Goal: Task Accomplishment & Management: Use online tool/utility

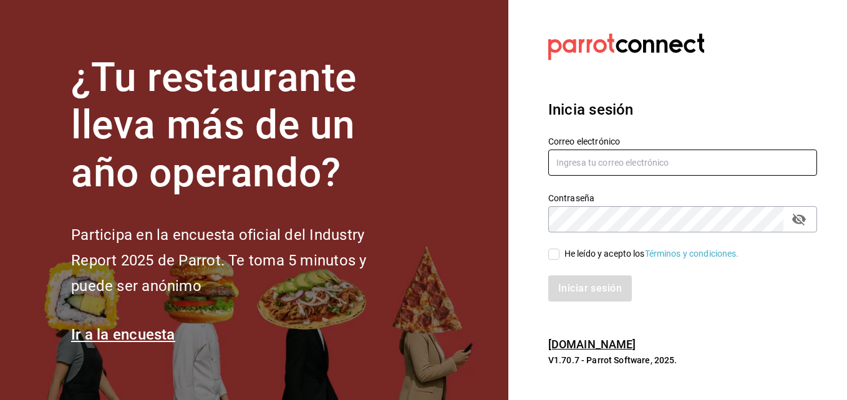
type input "[PERSON_NAME][EMAIL_ADDRESS][PERSON_NAME][DOMAIN_NAME]"
click at [555, 257] on input "He leído y acepto los Términos y condiciones." at bounding box center [553, 254] width 11 height 11
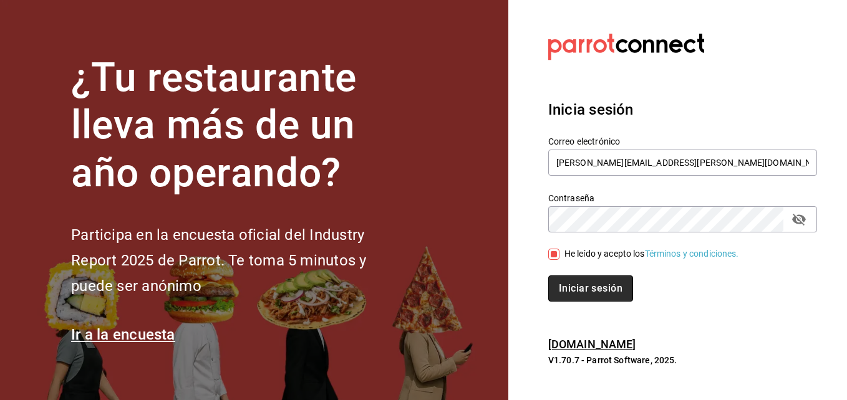
click at [570, 282] on button "Iniciar sesión" at bounding box center [590, 289] width 85 height 26
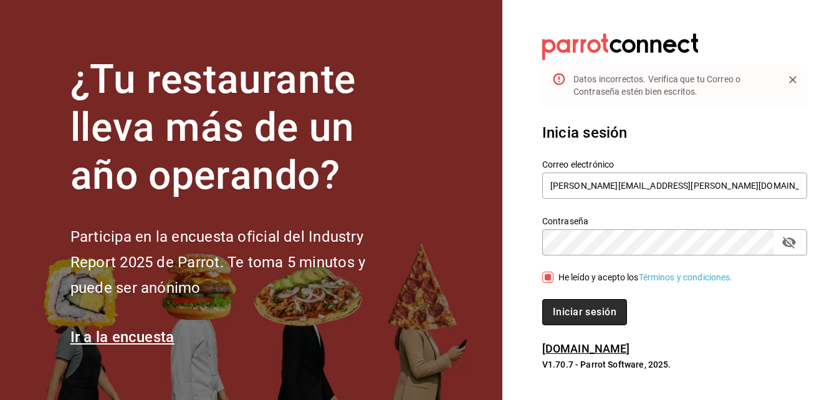
click at [567, 322] on button "Iniciar sesión" at bounding box center [584, 312] width 85 height 26
click at [579, 306] on button "Iniciar sesión" at bounding box center [584, 312] width 85 height 26
click at [554, 275] on span "He leído y acepto los Términos y condiciones." at bounding box center [644, 277] width 180 height 13
click at [554, 275] on input "He leído y acepto los Términos y condiciones." at bounding box center [547, 277] width 11 height 11
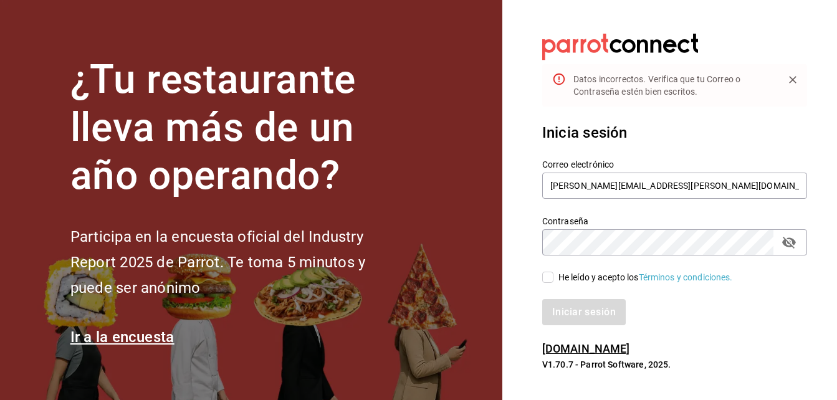
click at [546, 276] on input "He leído y acepto los Términos y condiciones." at bounding box center [547, 277] width 11 height 11
checkbox input "true"
click at [570, 324] on button "Iniciar sesión" at bounding box center [584, 312] width 85 height 26
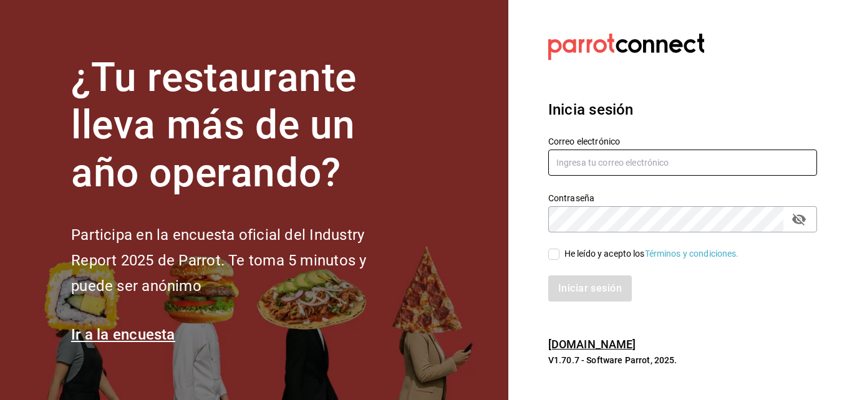
type input "erick.felipe@grupocosteno.com"
click at [554, 252] on input "He leído y acepto los Términos y condiciones." at bounding box center [553, 254] width 11 height 11
checkbox input "true"
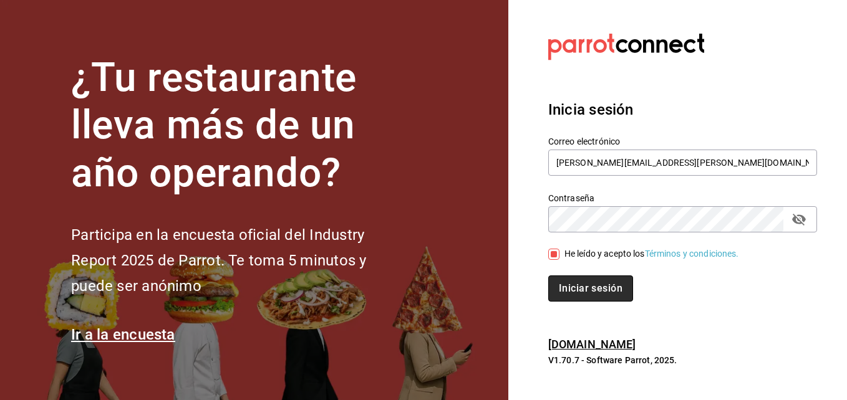
click at [590, 292] on button "Iniciar sesión" at bounding box center [590, 289] width 85 height 26
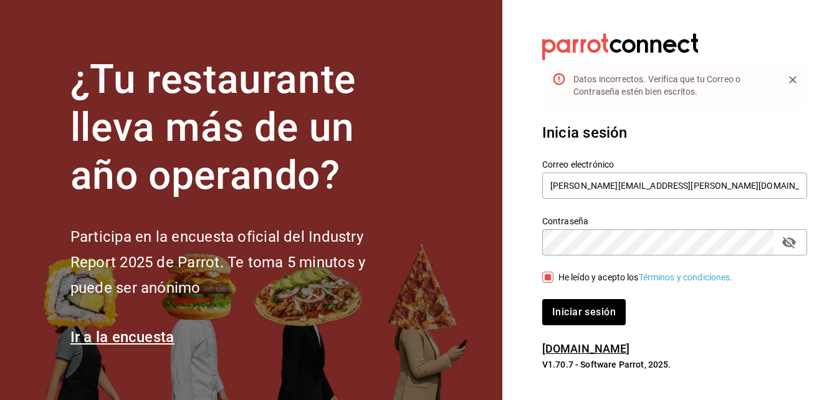
click at [792, 245] on icon "Campo de contraseña" at bounding box center [789, 243] width 14 height 12
click at [585, 314] on button "Iniciar sesión" at bounding box center [584, 312] width 85 height 26
click at [793, 75] on icon "Cerrar" at bounding box center [793, 80] width 12 height 12
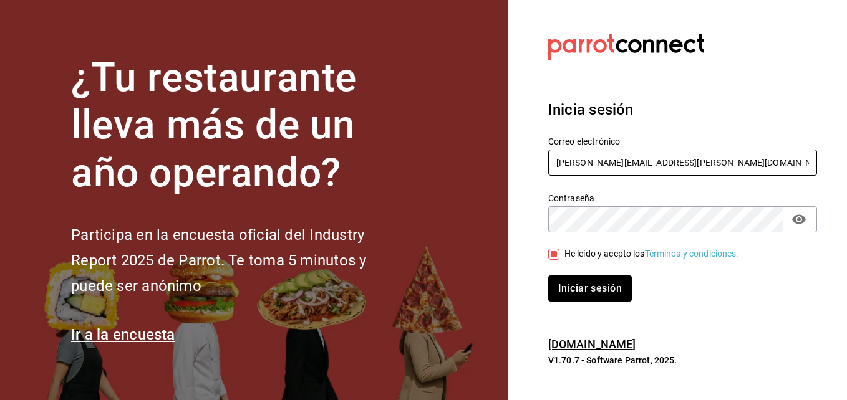
drag, startPoint x: 695, startPoint y: 158, endPoint x: 270, endPoint y: 259, distance: 436.3
click at [270, 259] on div "¿Tu restaurante lleva más de un año operando? Participa en la encuesta oficial …" at bounding box center [423, 200] width 847 height 400
click at [581, 288] on button "Iniciar sesión" at bounding box center [590, 289] width 85 height 26
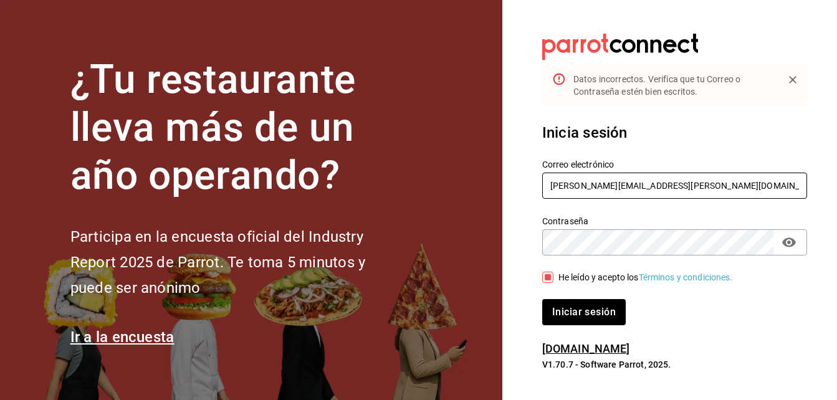
drag, startPoint x: 728, startPoint y: 189, endPoint x: 280, endPoint y: 363, distance: 481.0
click at [280, 363] on div "¿Tu restaurante lleva más de un año operando? Participa en la encuesta oficial …" at bounding box center [418, 200] width 837 height 400
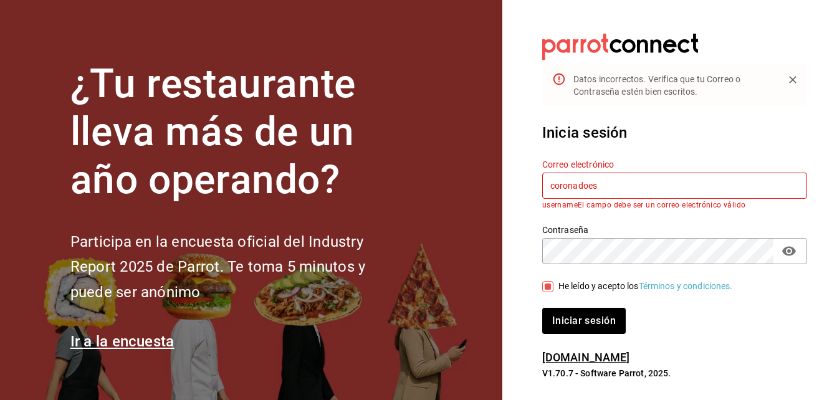
type input "coronadoesme988@gmail.com"
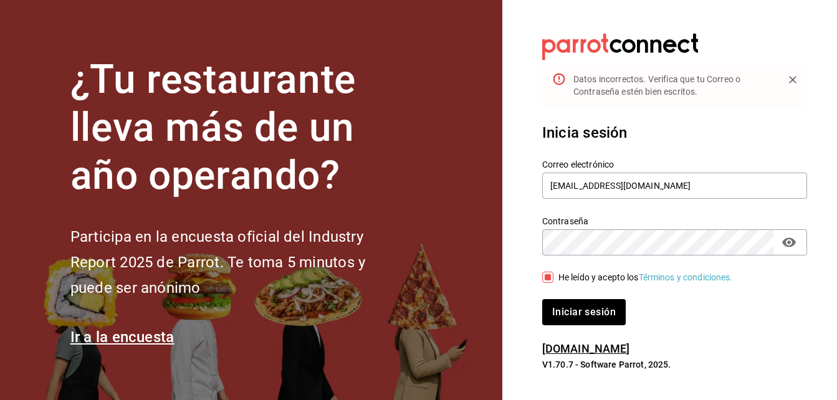
click at [542, 299] on button "Iniciar sesión" at bounding box center [584, 312] width 84 height 26
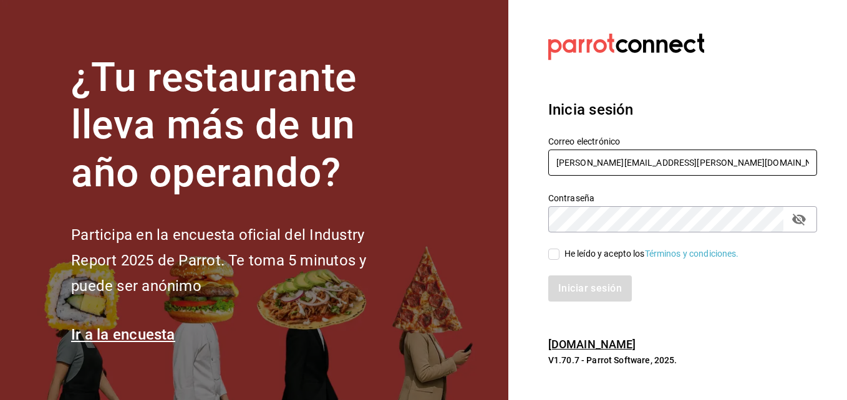
drag, startPoint x: 658, startPoint y: 165, endPoint x: 220, endPoint y: 259, distance: 447.7
click at [220, 259] on div "¿Tu restaurante lleva más de un año operando? Participa en la encuesta oficial …" at bounding box center [423, 200] width 847 height 400
type input "m"
type input "coronadoesme988@gmail.com"
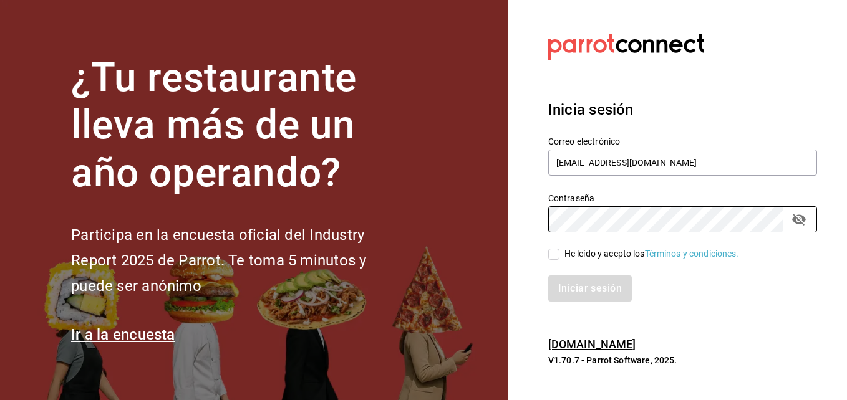
click at [504, 256] on div "¿Tu restaurante lleva más de un año operando? Participa en la encuesta oficial …" at bounding box center [423, 200] width 847 height 400
click at [800, 209] on button "passwordField" at bounding box center [798, 219] width 21 height 21
click at [554, 254] on input "He leído y acepto los Términos y condiciones." at bounding box center [553, 254] width 11 height 11
checkbox input "true"
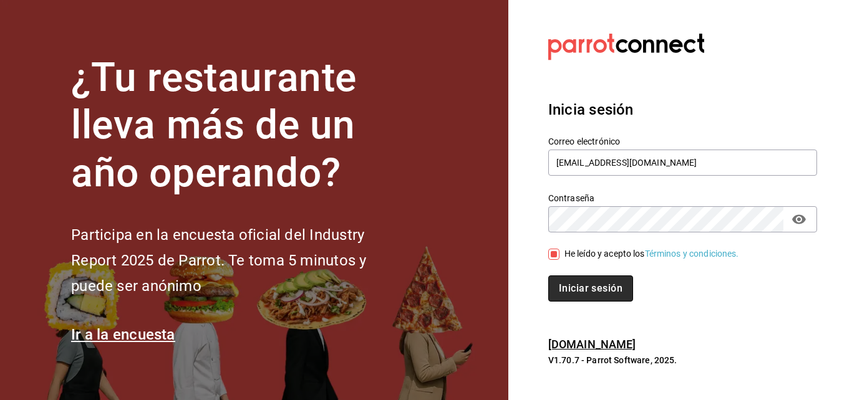
click at [575, 288] on button "Iniciar sesión" at bounding box center [590, 289] width 85 height 26
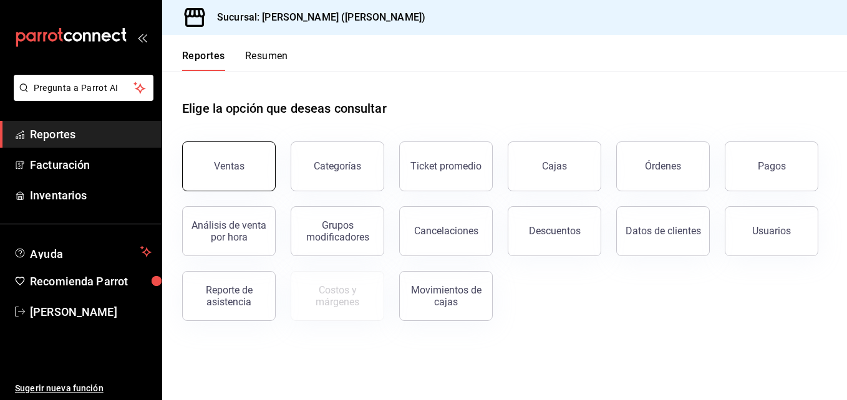
click at [222, 148] on button "Ventas" at bounding box center [229, 167] width 94 height 50
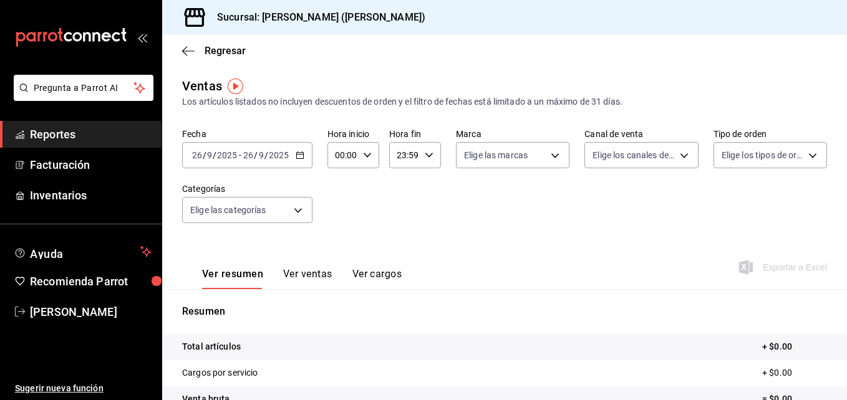
click at [303, 163] on div "[DATE] [DATE] - [DATE] [DATE]" at bounding box center [247, 155] width 130 height 26
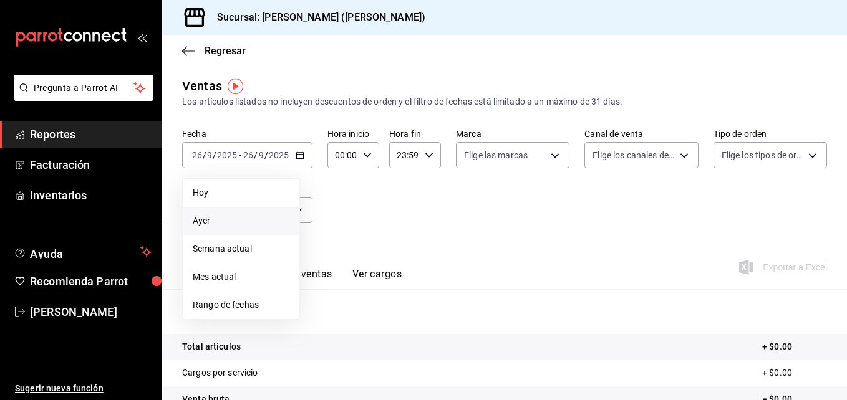
click at [218, 213] on li "Ayer" at bounding box center [241, 221] width 117 height 28
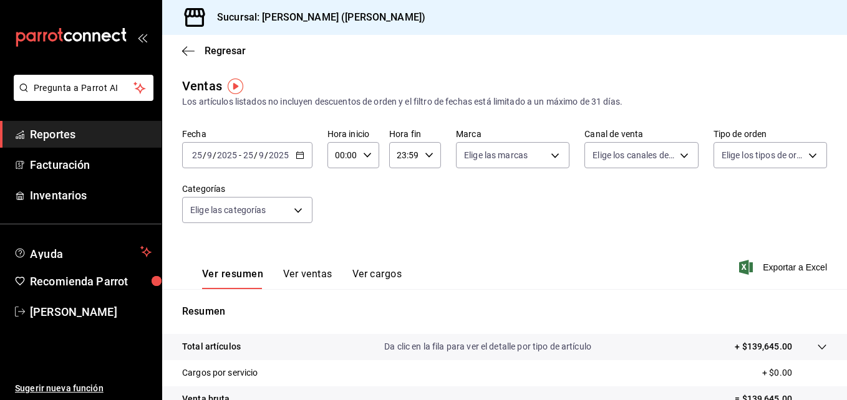
click at [300, 154] on icon "button" at bounding box center [300, 155] width 9 height 9
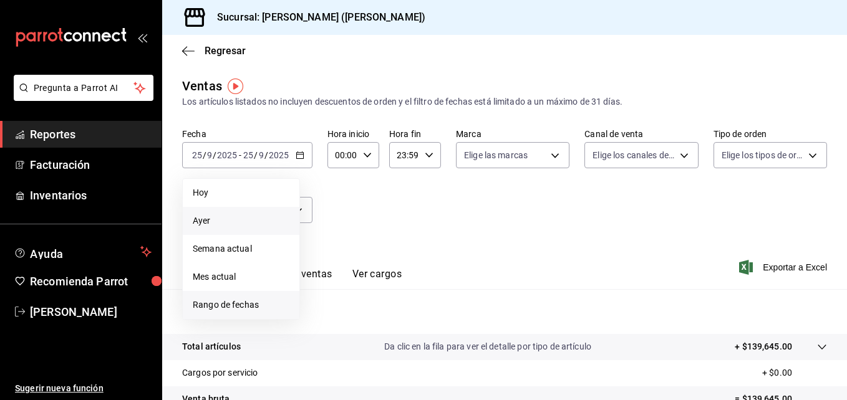
click at [217, 302] on span "Rango de fechas" at bounding box center [241, 305] width 97 height 13
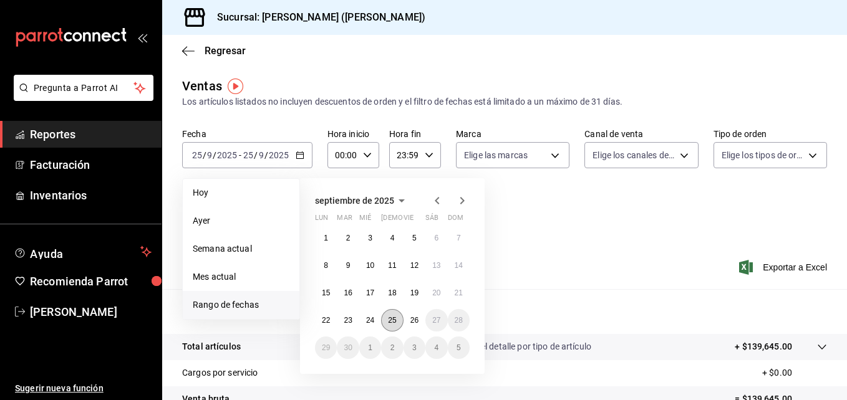
click at [394, 313] on button "25" at bounding box center [392, 320] width 22 height 22
click at [407, 316] on button "26" at bounding box center [414, 320] width 22 height 22
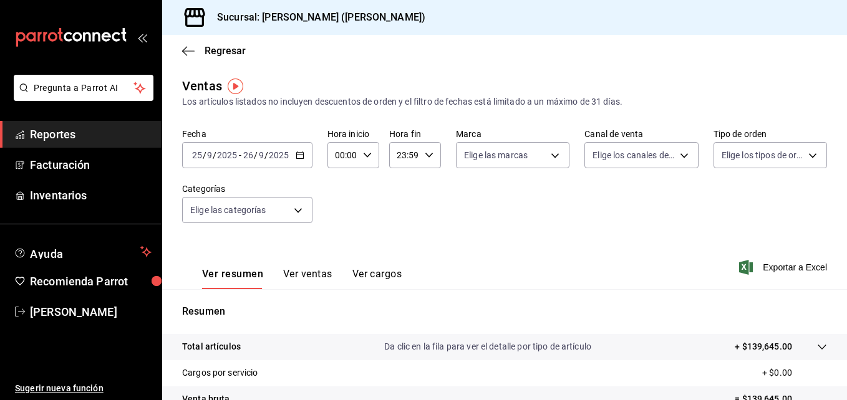
click at [368, 158] on icon "button" at bounding box center [367, 155] width 9 height 9
click at [342, 251] on span "02" at bounding box center [340, 247] width 6 height 10
type input "02:00"
click at [340, 239] on span "05" at bounding box center [340, 237] width 6 height 10
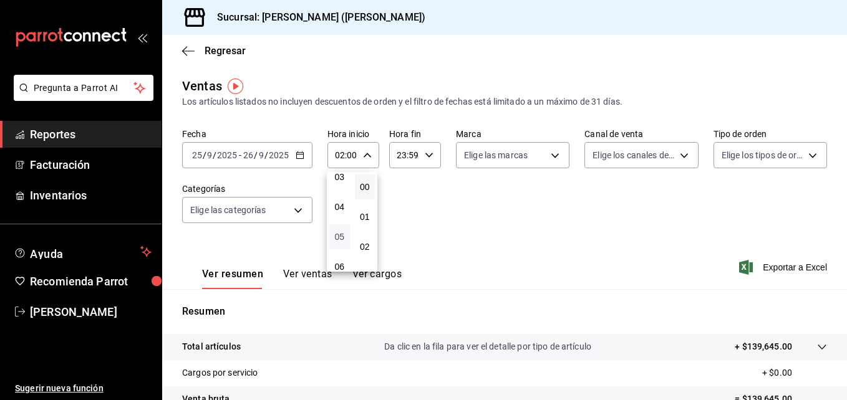
type input "05:00"
click at [528, 195] on div at bounding box center [423, 200] width 847 height 400
click at [784, 268] on span "Exportar a Excel" at bounding box center [783, 267] width 85 height 15
click at [780, 273] on span "Exportar a Excel" at bounding box center [783, 267] width 85 height 15
click at [209, 49] on span "Regresar" at bounding box center [224, 51] width 41 height 12
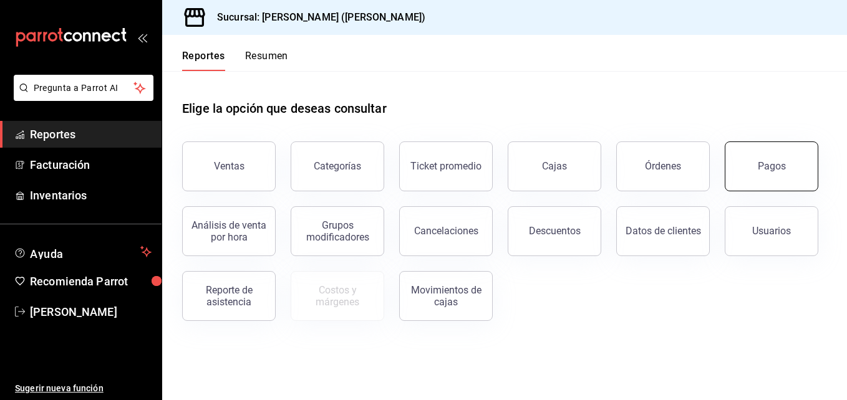
click at [744, 174] on button "Pagos" at bounding box center [771, 167] width 94 height 50
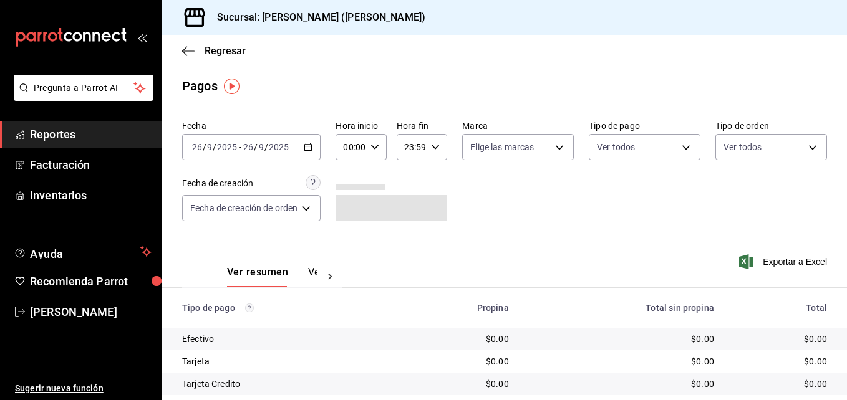
click at [314, 153] on div "[DATE] [DATE] - [DATE] [DATE]" at bounding box center [251, 147] width 138 height 26
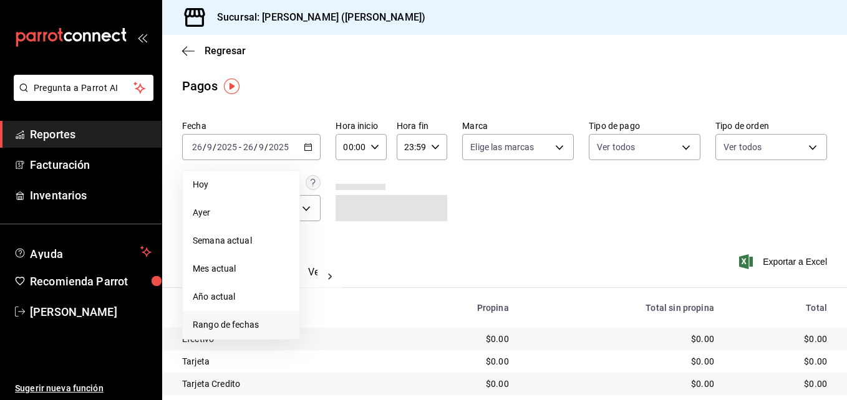
click at [245, 320] on span "Rango de fechas" at bounding box center [241, 325] width 97 height 13
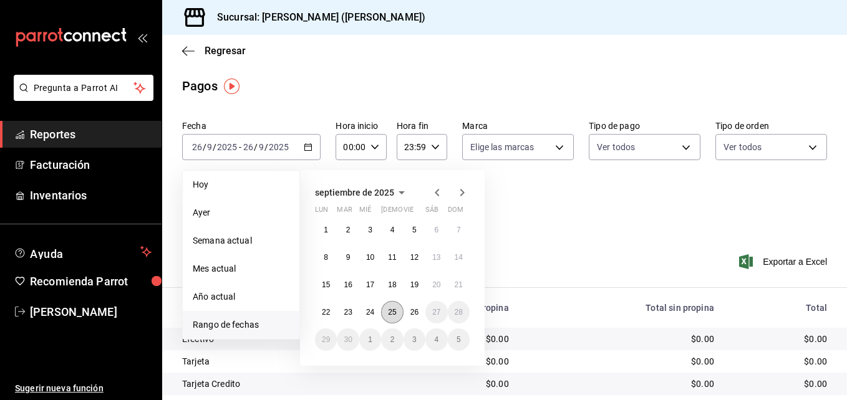
click at [396, 314] on abbr "25" at bounding box center [392, 312] width 8 height 9
click at [417, 313] on abbr "26" at bounding box center [414, 312] width 8 height 9
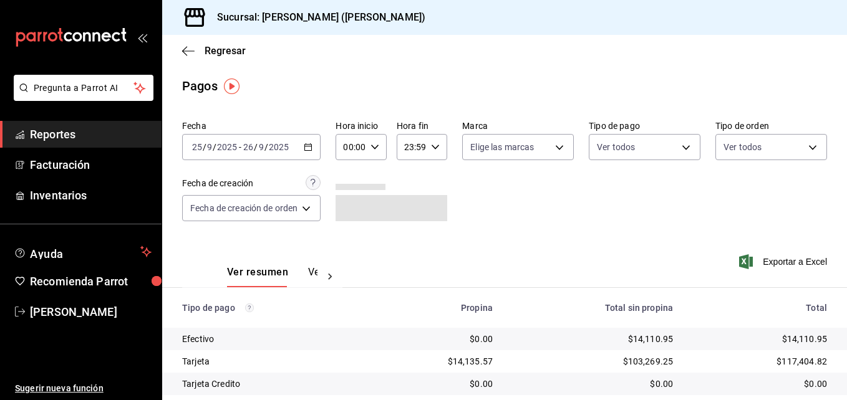
click at [383, 140] on div "00:00 Hora inicio" at bounding box center [360, 147] width 50 height 26
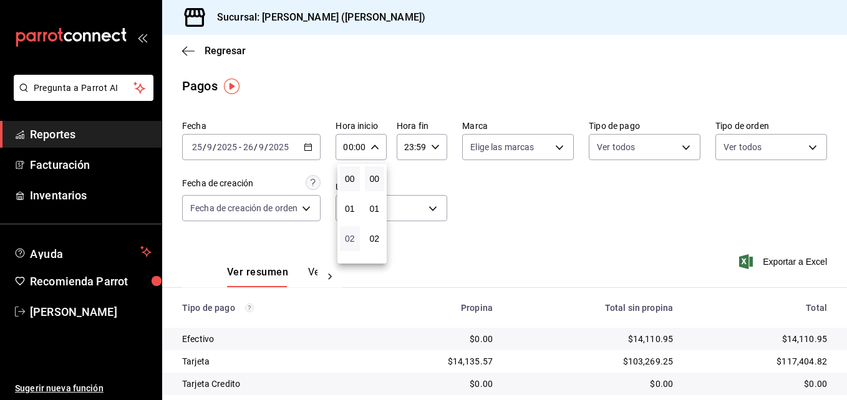
click at [352, 243] on span "02" at bounding box center [349, 239] width 5 height 10
type input "02:00"
click at [353, 247] on button "05" at bounding box center [350, 253] width 20 height 25
type input "05:00"
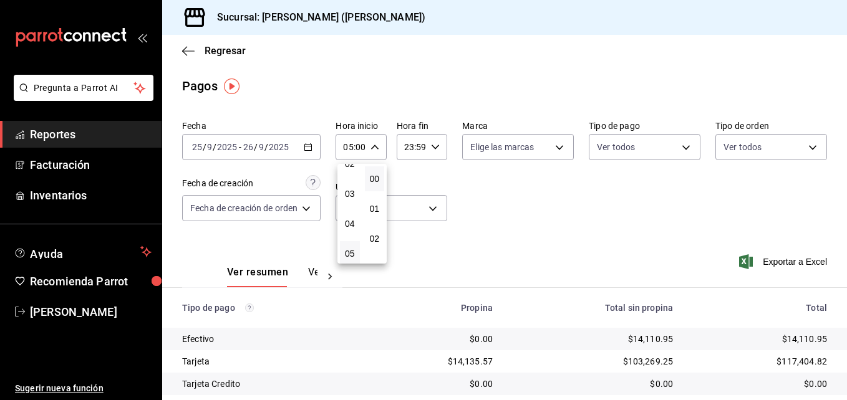
drag, startPoint x: 842, startPoint y: 158, endPoint x: 845, endPoint y: 206, distance: 47.5
click at [845, 206] on div at bounding box center [423, 200] width 847 height 400
click at [803, 202] on div "Fecha [DATE] [DATE] - [DATE] [DATE] Hora inicio 05:00 Hora inicio Hora fin 23:5…" at bounding box center [504, 175] width 645 height 121
click at [206, 53] on span "Regresar" at bounding box center [224, 51] width 41 height 12
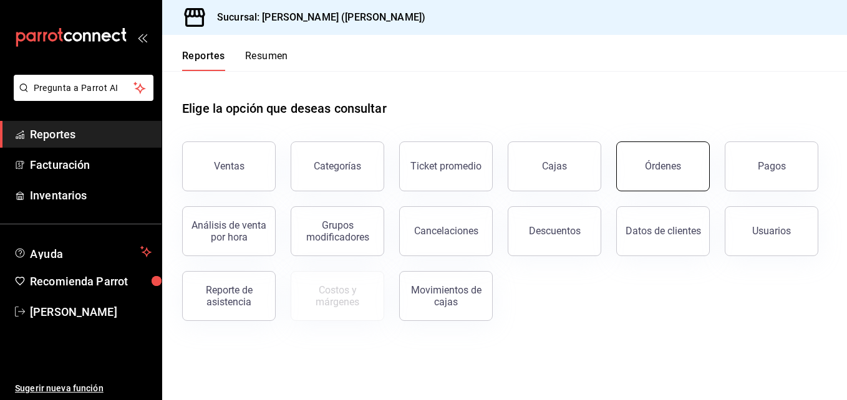
click at [663, 175] on button "Órdenes" at bounding box center [663, 167] width 94 height 50
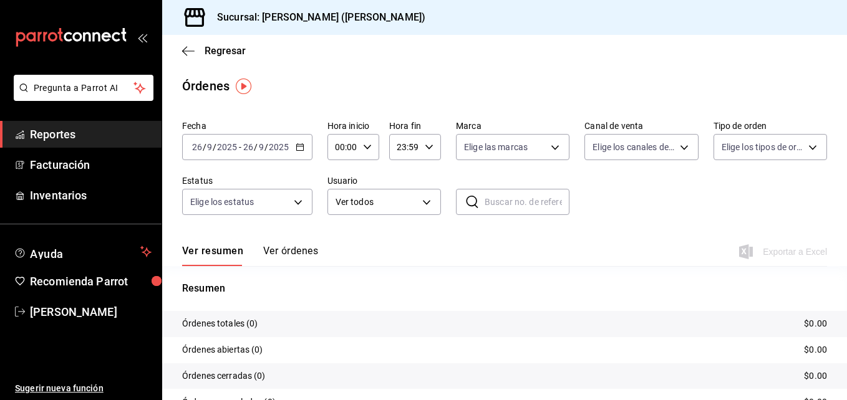
click at [291, 150] on div "[DATE] [DATE] - [DATE] [DATE]" at bounding box center [247, 147] width 130 height 26
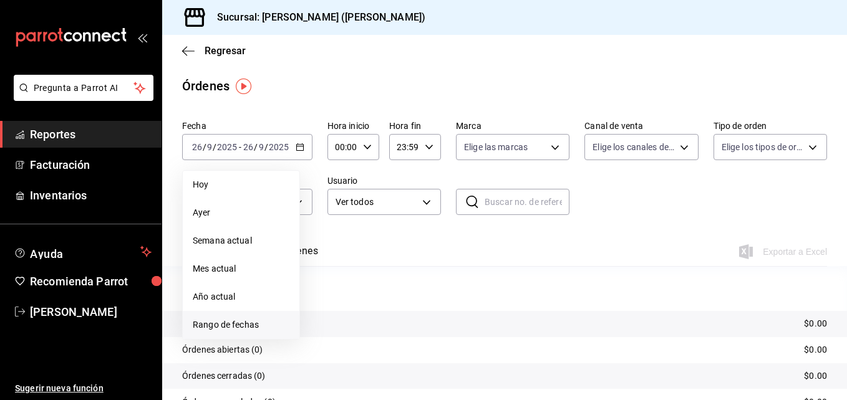
click at [221, 328] on span "Rango de fechas" at bounding box center [241, 325] width 97 height 13
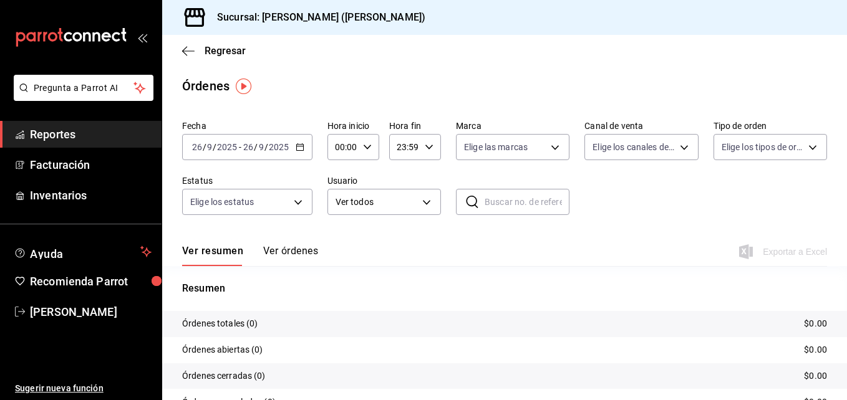
click at [368, 141] on div "00:00 Hora inicio" at bounding box center [353, 147] width 52 height 26
click at [299, 147] on div at bounding box center [423, 200] width 847 height 400
click at [301, 154] on div "[DATE] [DATE] - [DATE] [DATE]" at bounding box center [247, 147] width 130 height 26
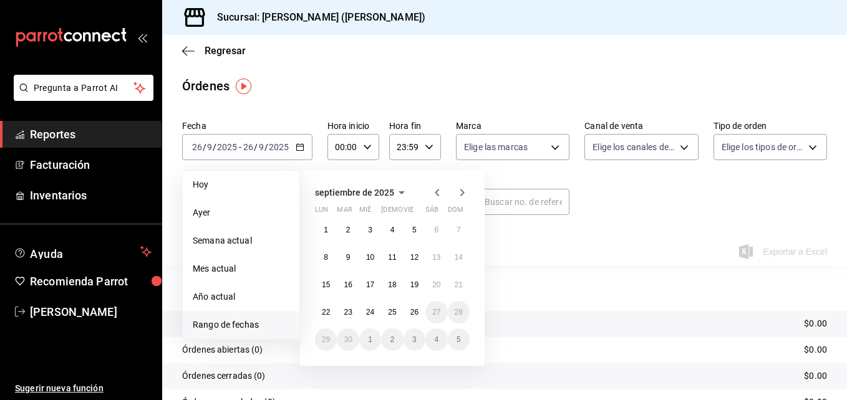
click at [247, 319] on span "Rango de fechas" at bounding box center [241, 325] width 97 height 13
click at [384, 320] on button "25" at bounding box center [392, 312] width 22 height 22
click at [416, 314] on abbr "26" at bounding box center [414, 312] width 8 height 9
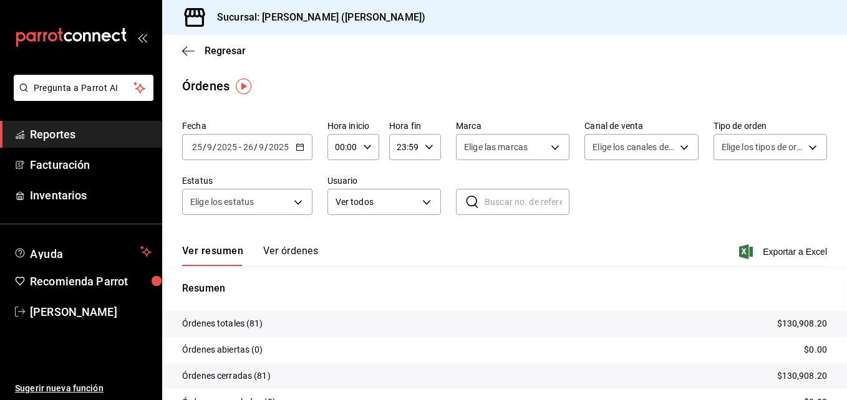
click at [367, 143] on icon "button" at bounding box center [367, 147] width 9 height 9
click at [347, 236] on button "02" at bounding box center [339, 238] width 21 height 25
type input "02:00"
click at [339, 236] on button "05" at bounding box center [339, 228] width 21 height 25
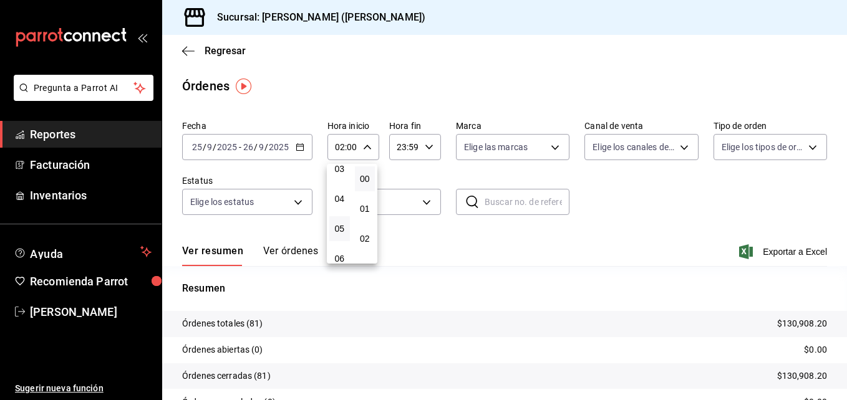
type input "05:00"
click at [426, 144] on div at bounding box center [423, 200] width 847 height 400
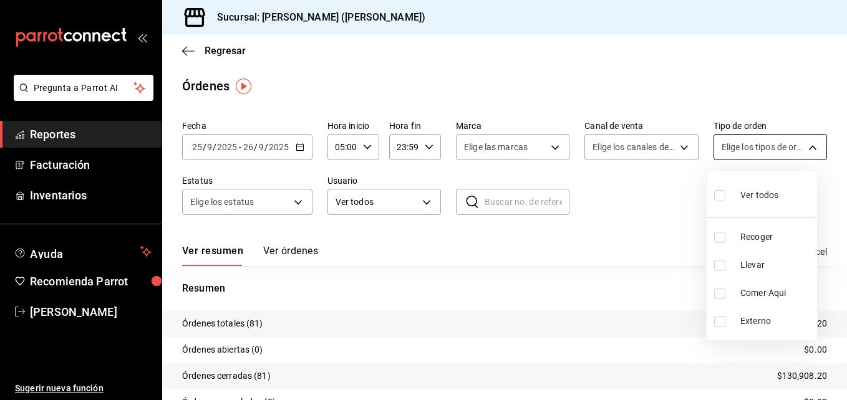
click at [807, 147] on body "Pregunta a Parrot AI Reportes Facturación Inventarios Ayuda Recomienda Parrot […" at bounding box center [423, 200] width 847 height 400
click at [725, 264] on label at bounding box center [722, 265] width 16 height 11
click at [725, 264] on input "checkbox" at bounding box center [719, 265] width 11 height 11
checkbox input "false"
click at [723, 265] on input "checkbox" at bounding box center [719, 265] width 11 height 11
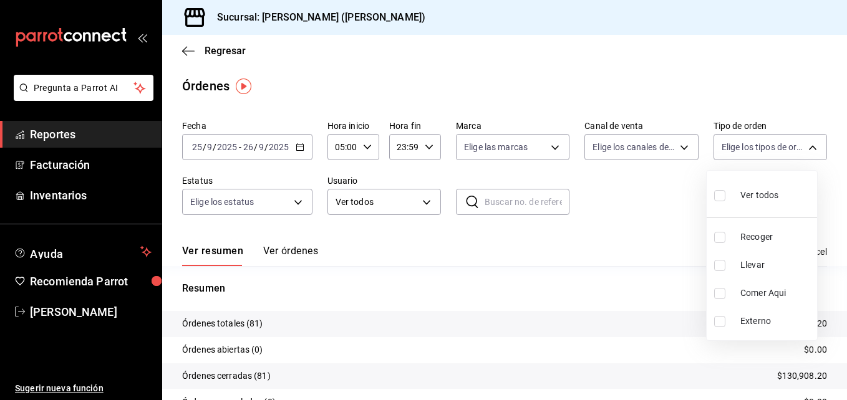
checkbox input "true"
type input "d5ed7011-f835-4d0c-a8fc-5f0f01446209"
click at [805, 104] on div at bounding box center [423, 200] width 847 height 400
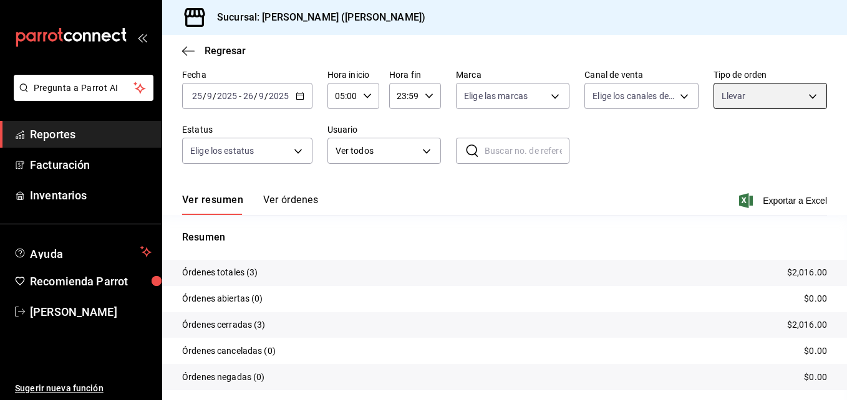
scroll to position [89, 0]
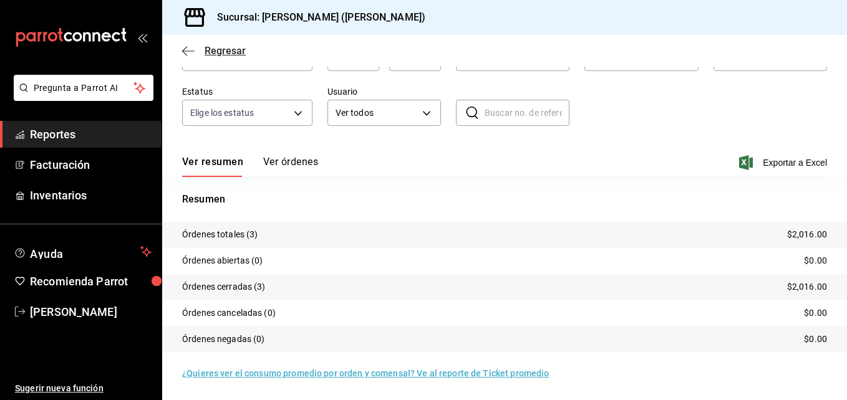
click at [196, 45] on span "Regresar" at bounding box center [214, 51] width 64 height 12
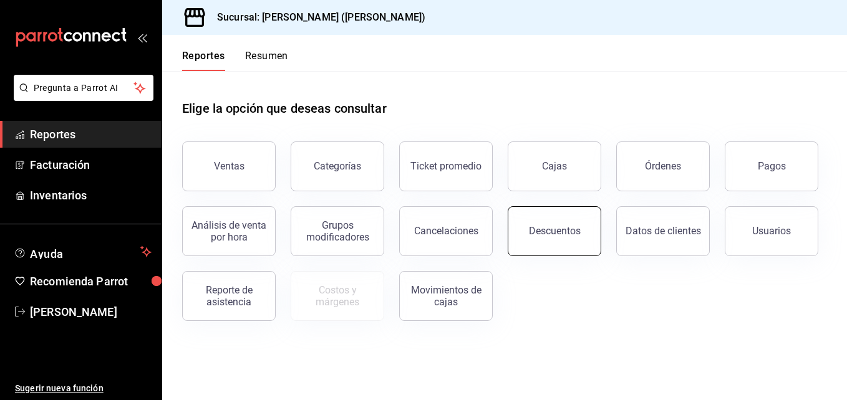
click at [552, 221] on button "Descuentos" at bounding box center [554, 231] width 94 height 50
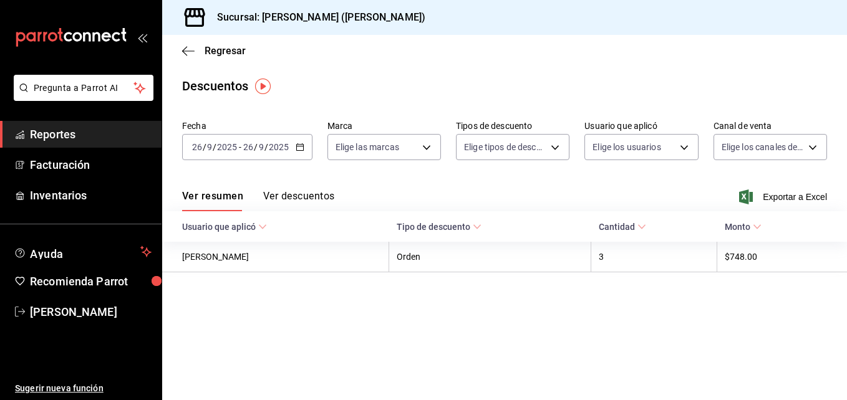
click at [296, 151] on \(Stroke\) "button" at bounding box center [299, 147] width 7 height 7
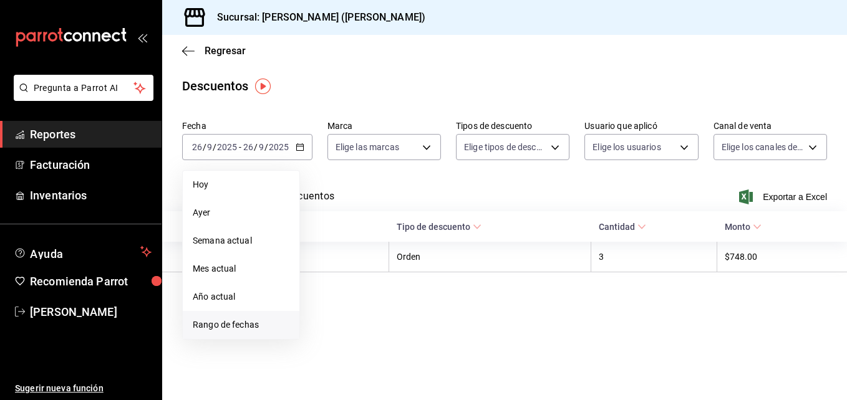
click at [204, 333] on li "Rango de fechas" at bounding box center [241, 325] width 117 height 28
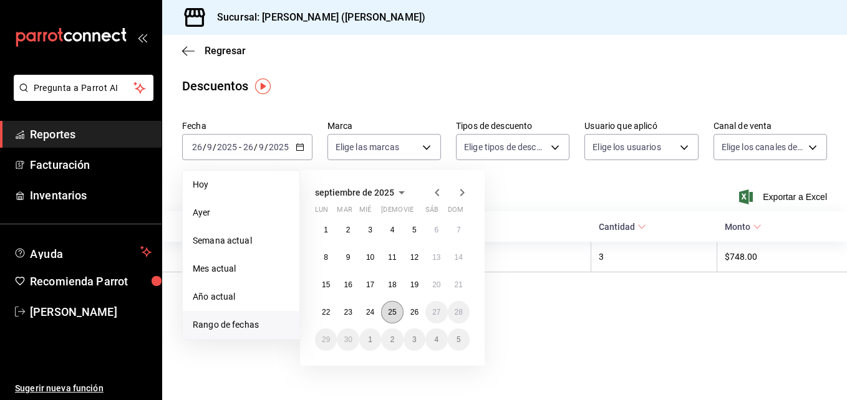
click at [387, 309] on button "25" at bounding box center [392, 312] width 22 height 22
click at [405, 311] on button "26" at bounding box center [414, 312] width 22 height 22
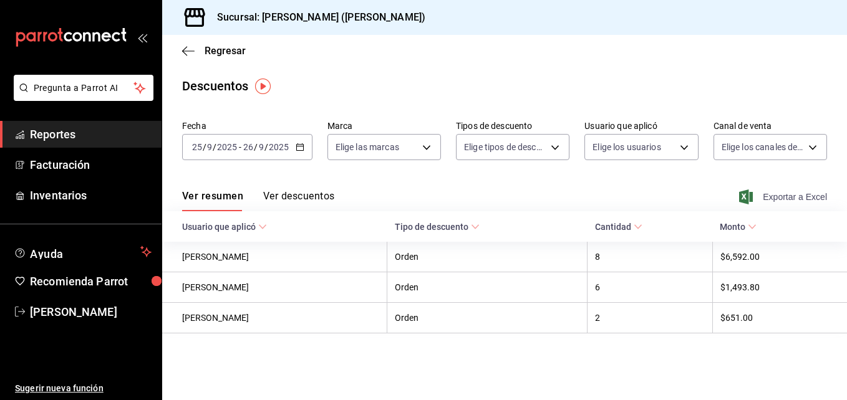
click at [802, 198] on span "Exportar a Excel" at bounding box center [783, 197] width 85 height 15
